Goal: Task Accomplishment & Management: Manage account settings

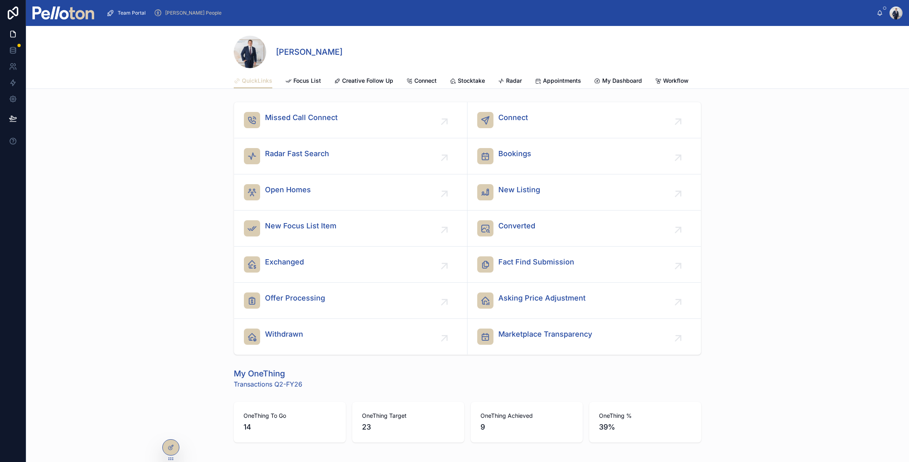
click at [304, 79] on span "Focus List" at bounding box center [308, 81] width 28 height 8
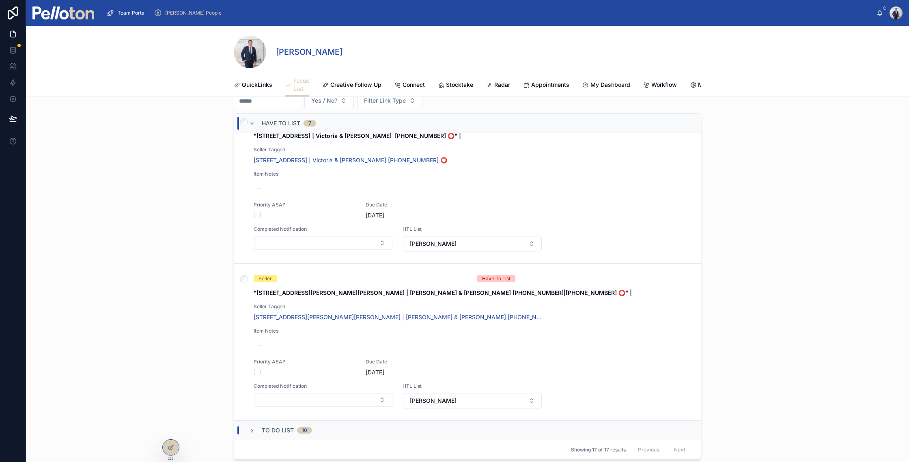
scroll to position [52, 0]
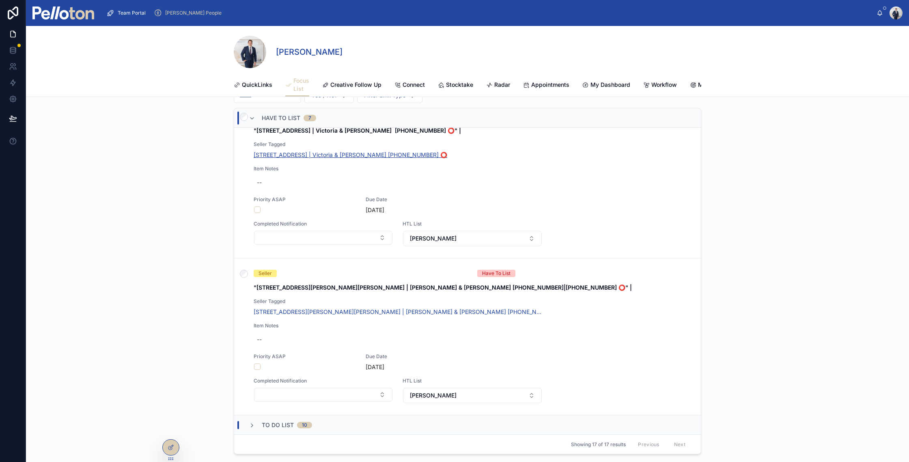
click at [278, 159] on span "3 Wudgong Street, Mosman | Victoria & Peter Neufield +61419177898 ⭕️" at bounding box center [351, 155] width 194 height 8
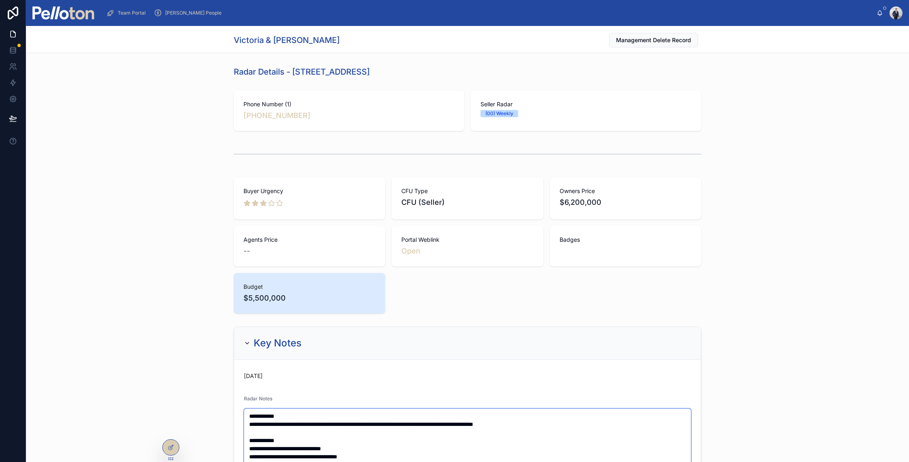
type textarea "**********"
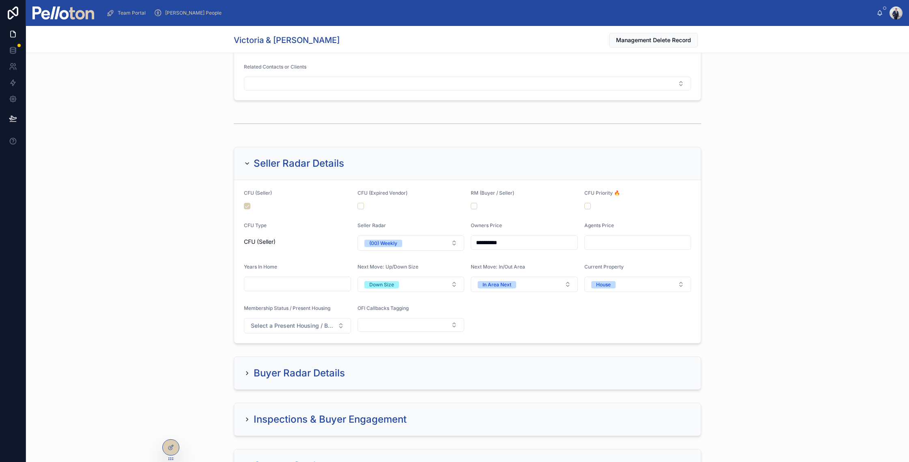
scroll to position [944, 0]
click at [389, 240] on div "(00) Weekly" at bounding box center [383, 242] width 28 height 7
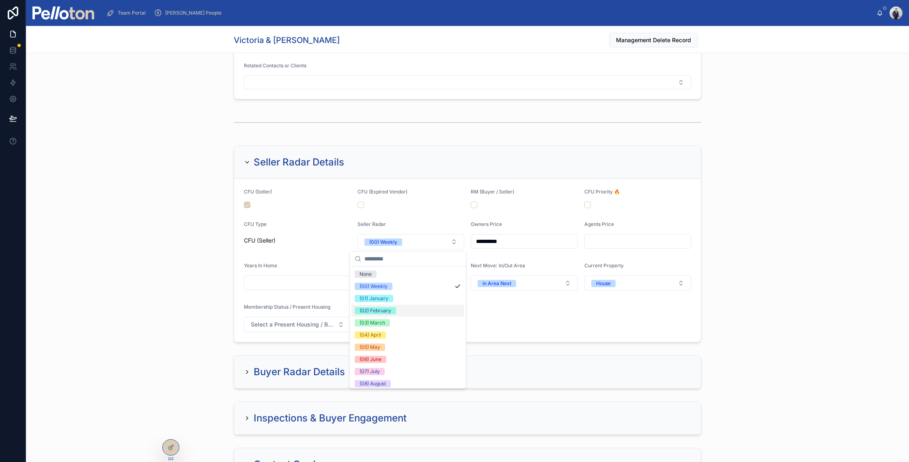
click at [380, 309] on div "(02) February" at bounding box center [376, 310] width 32 height 7
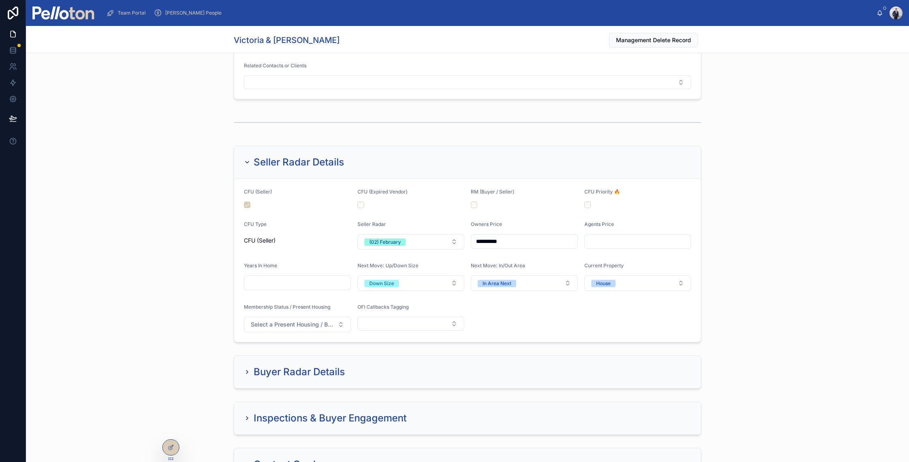
click at [139, 171] on div "**********" at bounding box center [467, 244] width 883 height 203
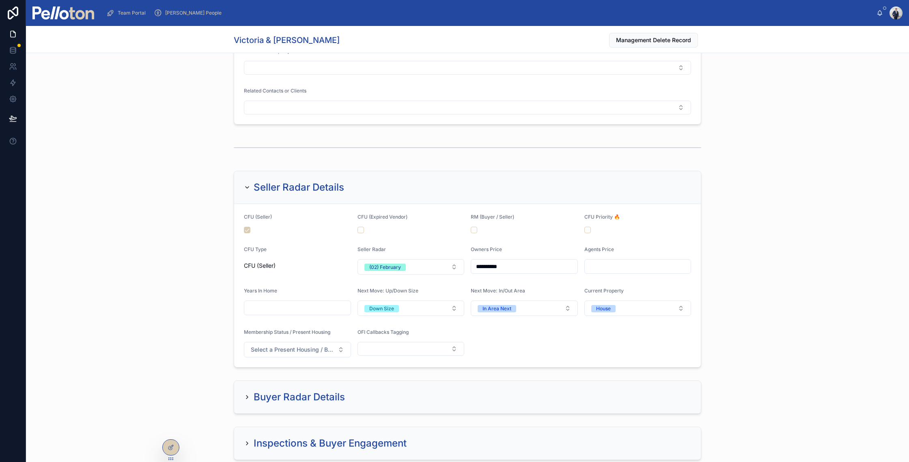
scroll to position [920, 0]
click at [240, 231] on form "**********" at bounding box center [467, 285] width 467 height 163
click at [244, 231] on button "button" at bounding box center [247, 230] width 6 height 6
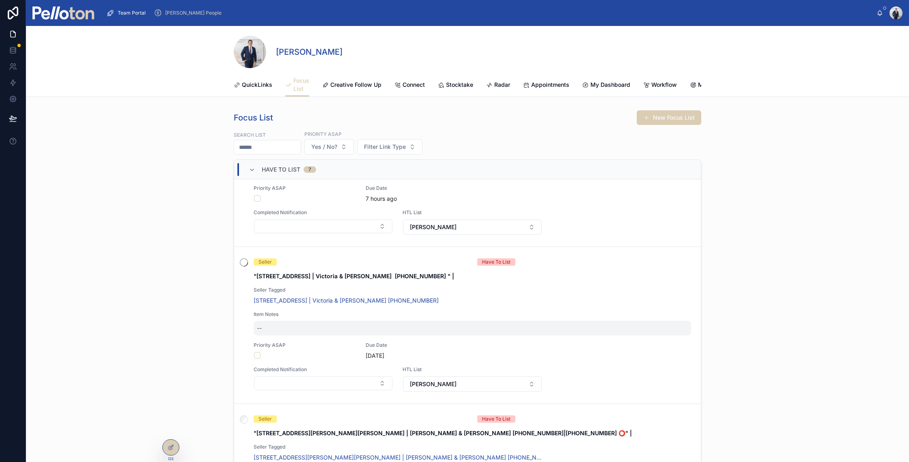
scroll to position [812, 0]
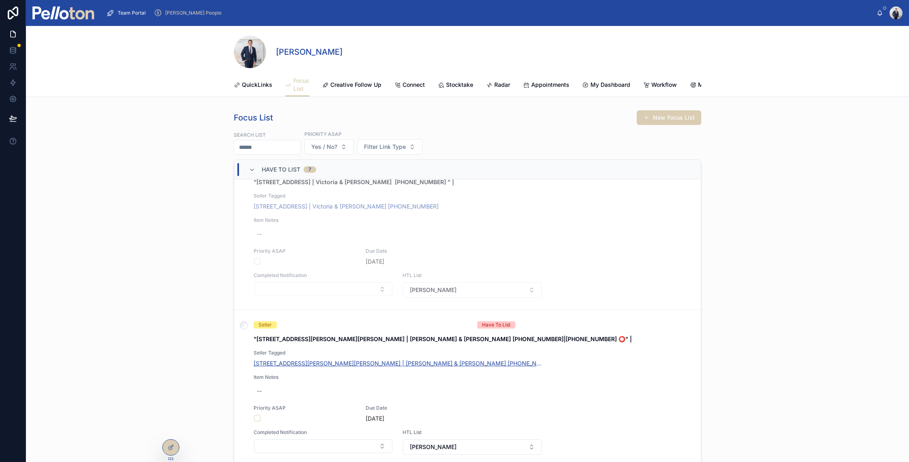
click at [264, 368] on span "49 Cowles Rd, Mosman | Robert & Hiromi Gray +61409217545|+61421356719 ⭕️" at bounding box center [398, 364] width 289 height 8
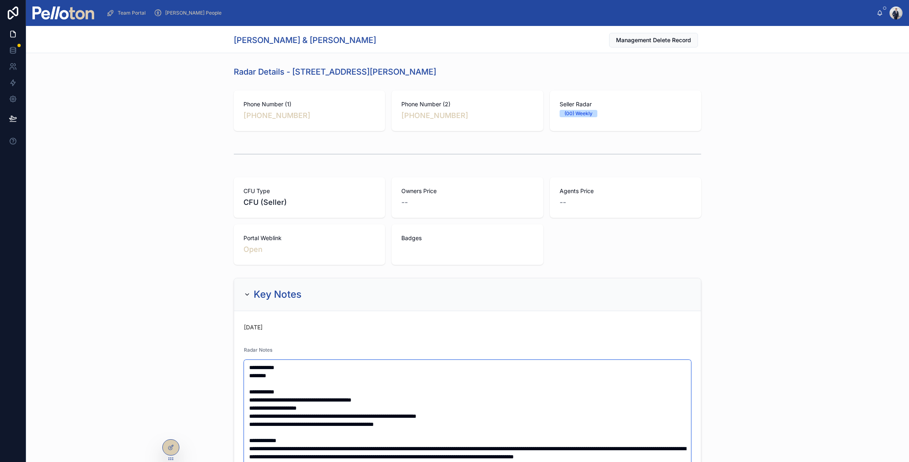
type textarea "**********"
click at [238, 41] on h1 "Robert & Hiromi Gray" at bounding box center [305, 40] width 143 height 11
copy h1 "Robert & Hiromi Gray"
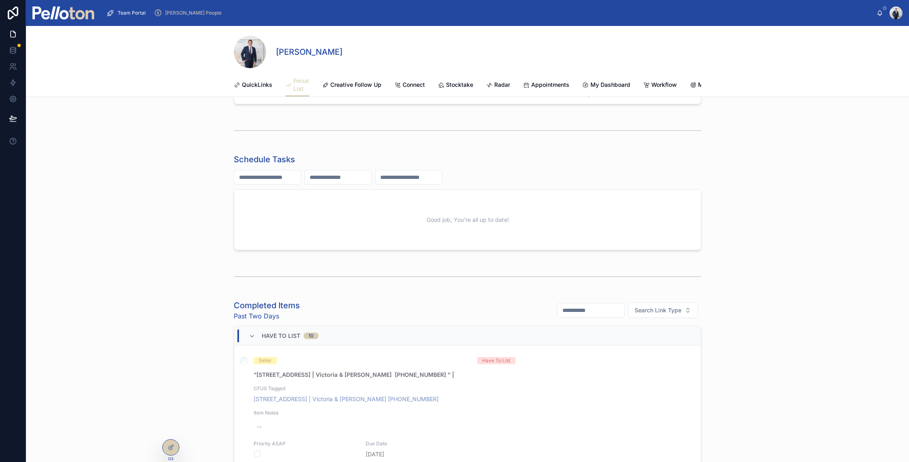
scroll to position [566, 0]
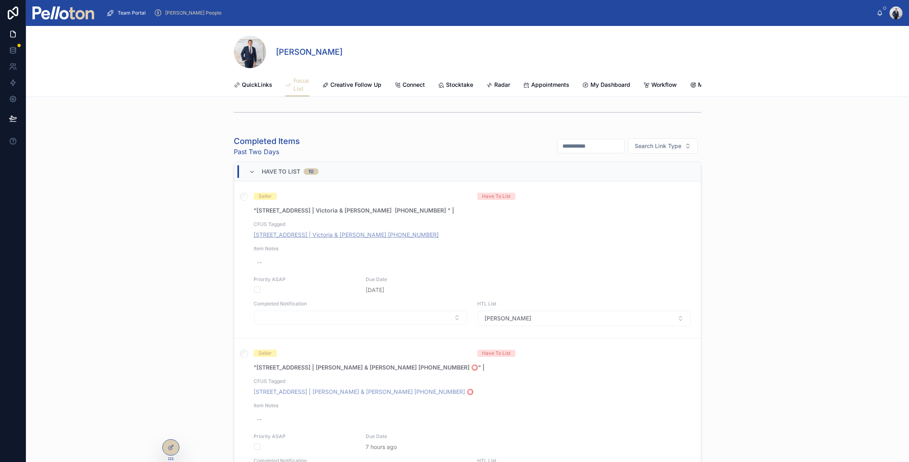
click at [294, 239] on span "3 Wudgong Street, Mosman | Victoria & Peter Neufield +61419177898" at bounding box center [346, 235] width 185 height 8
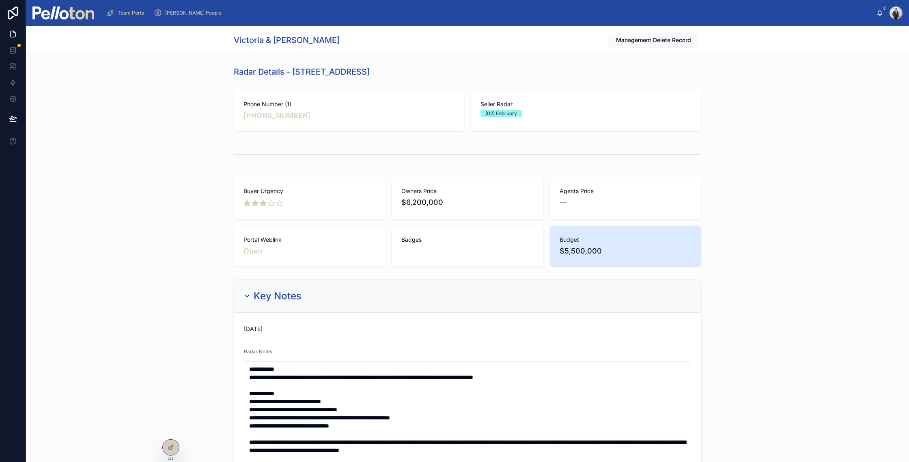
click at [271, 39] on h1 "Victoria & Peter Neufield" at bounding box center [287, 40] width 106 height 11
copy h1 "Victoria & Peter Neufield"
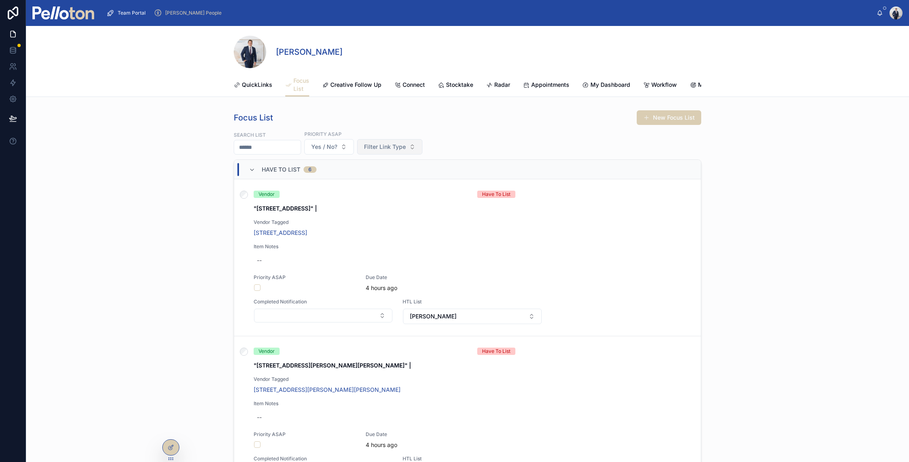
click at [380, 147] on button "Filter Link Type" at bounding box center [389, 146] width 65 height 15
click at [368, 188] on div "Vendor" at bounding box center [394, 185] width 113 height 13
click at [396, 151] on div "Vendor" at bounding box center [380, 146] width 32 height 9
click at [396, 151] on span "Filter Link Type" at bounding box center [385, 147] width 42 height 8
click at [395, 151] on span "Filter Link Type" at bounding box center [385, 147] width 42 height 8
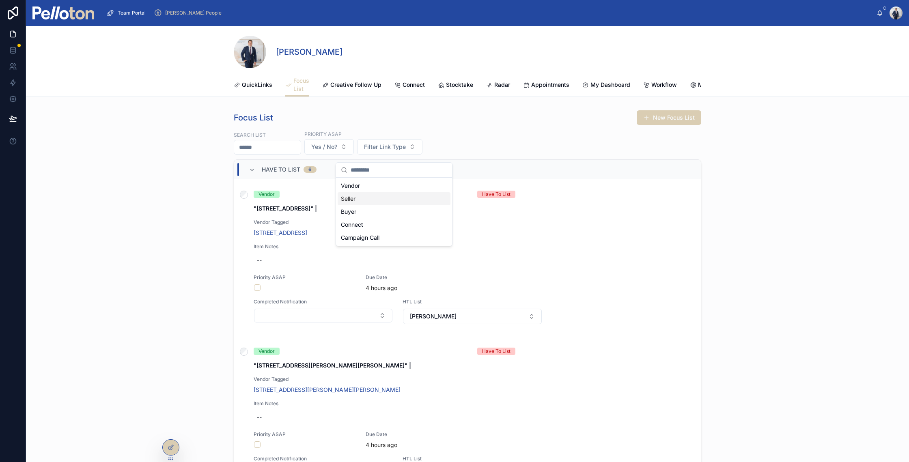
click at [362, 199] on div "Seller" at bounding box center [394, 198] width 113 height 13
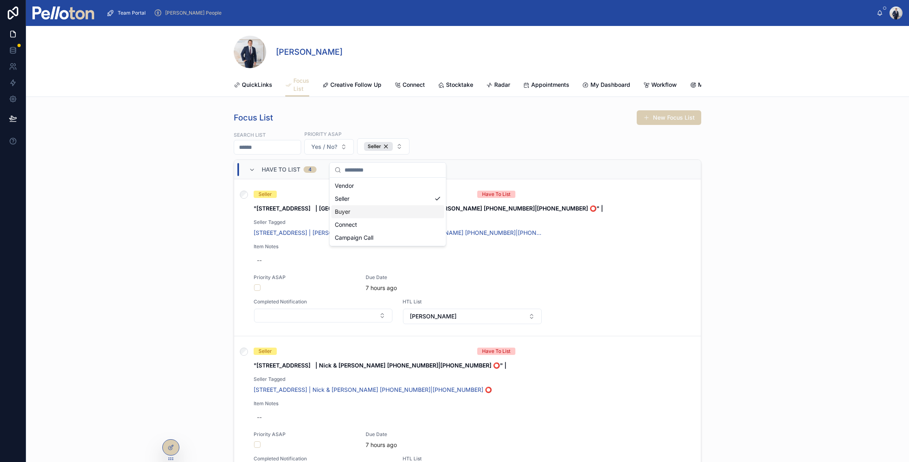
click at [170, 259] on div "Focus List New Focus List Search List Priority ASAP Yes / No? Seller Have To Li…" at bounding box center [467, 310] width 883 height 406
click at [330, 237] on span "13 Cardinal Street, Mosman | Florencia(Florrie) & Mike Pyke +610423822349|+6104…" at bounding box center [398, 233] width 289 height 8
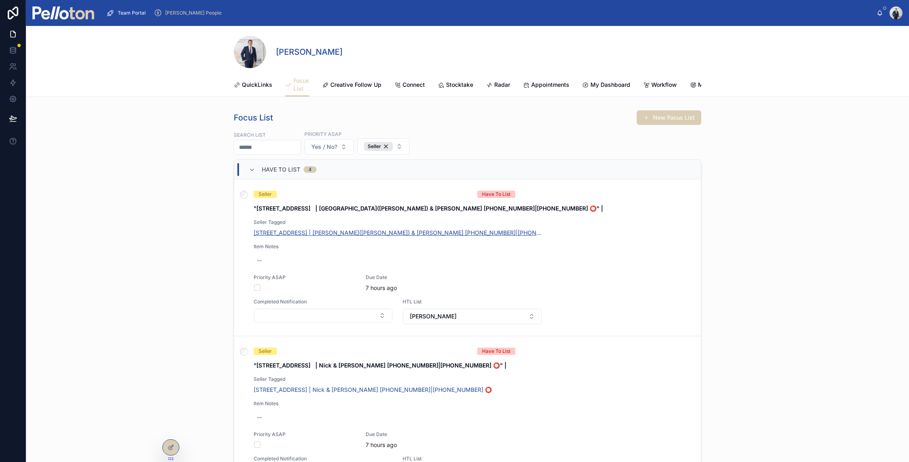
click at [298, 237] on span "13 Cardinal Street, Mosman | Florencia(Florrie) & Mike Pyke +610423822349|+6104…" at bounding box center [398, 233] width 289 height 8
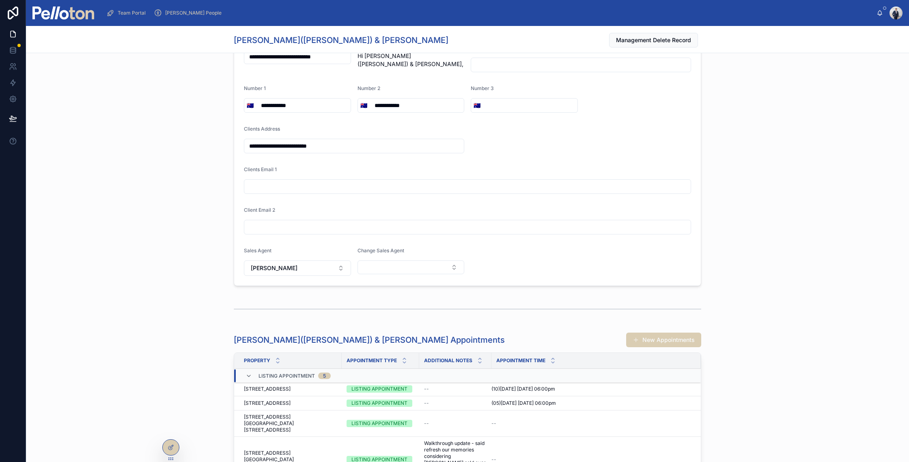
scroll to position [1301, 0]
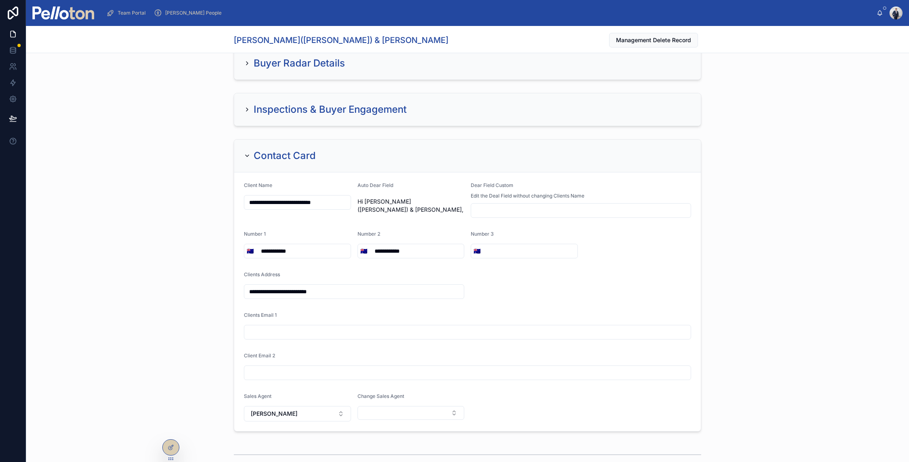
click at [281, 327] on input "text" at bounding box center [467, 332] width 447 height 11
paste input "**********"
type input "**********"
click at [234, 312] on div "**********" at bounding box center [468, 285] width 468 height 293
click at [128, 14] on span "Team Portal" at bounding box center [132, 13] width 28 height 6
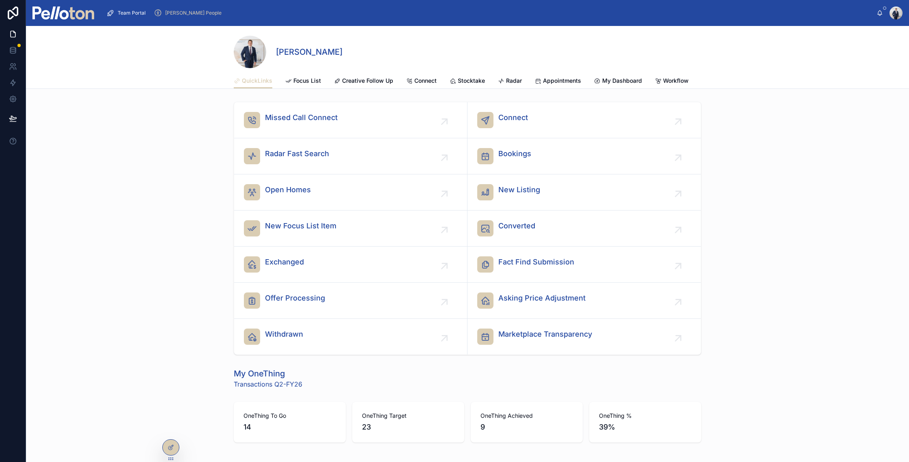
click at [301, 75] on link "Focus List" at bounding box center [303, 81] width 36 height 16
